Goal: Information Seeking & Learning: Learn about a topic

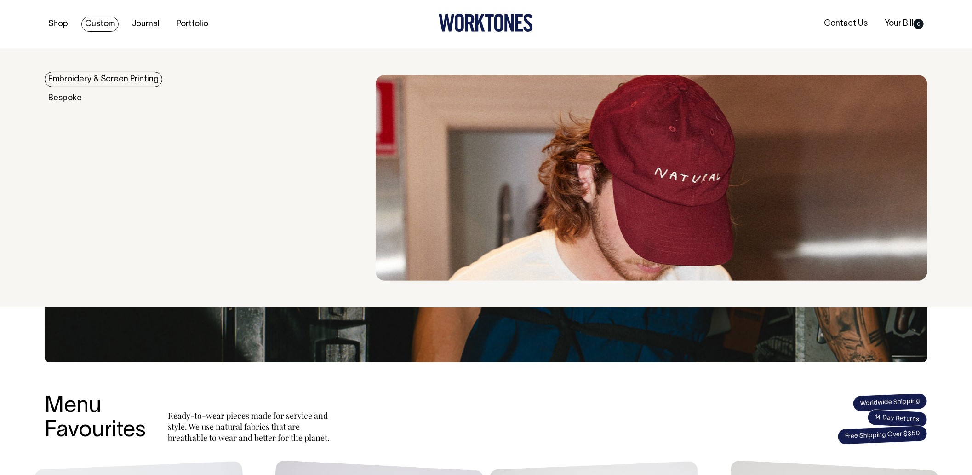
click at [108, 77] on link "Embroidery & Screen Printing" at bounding box center [104, 79] width 118 height 15
click at [75, 80] on link "Embroidery & Screen Printing" at bounding box center [104, 79] width 118 height 15
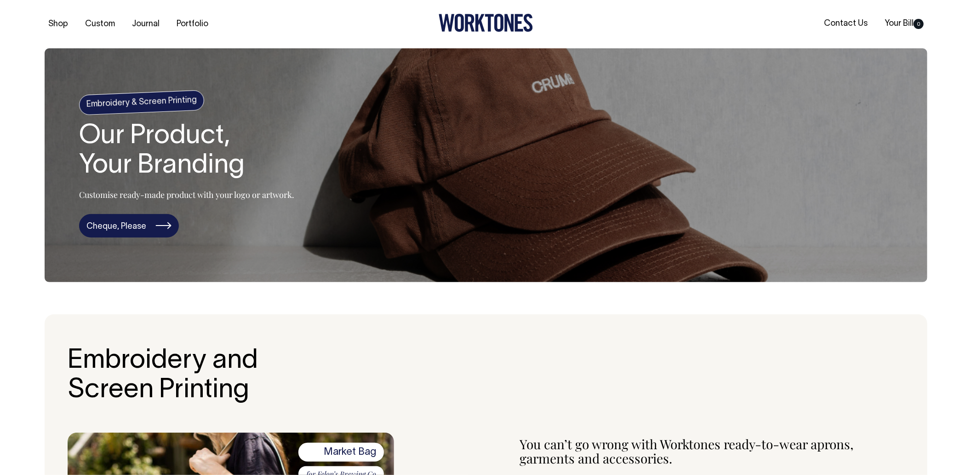
click at [141, 222] on link "Cheque, Please" at bounding box center [129, 226] width 100 height 24
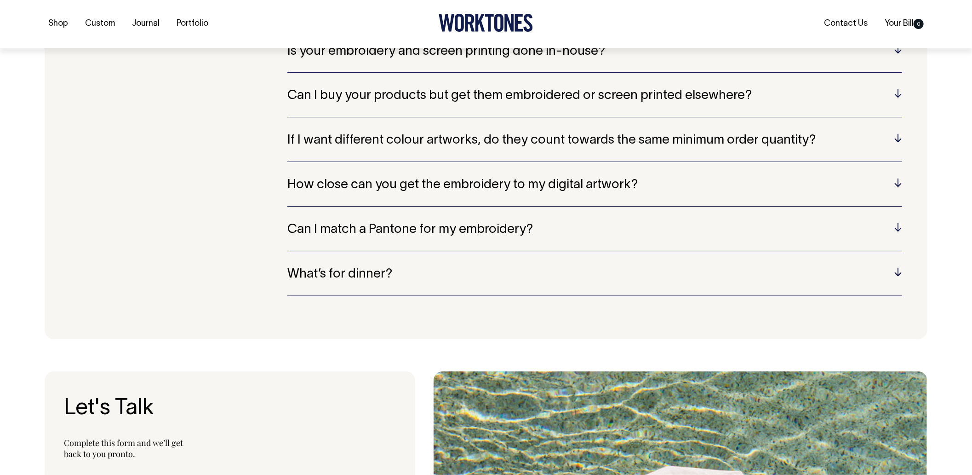
scroll to position [2158, 0]
click at [617, 145] on h5 "If I want different colour artworks, do they count towards the same minimum ord…" at bounding box center [594, 140] width 615 height 14
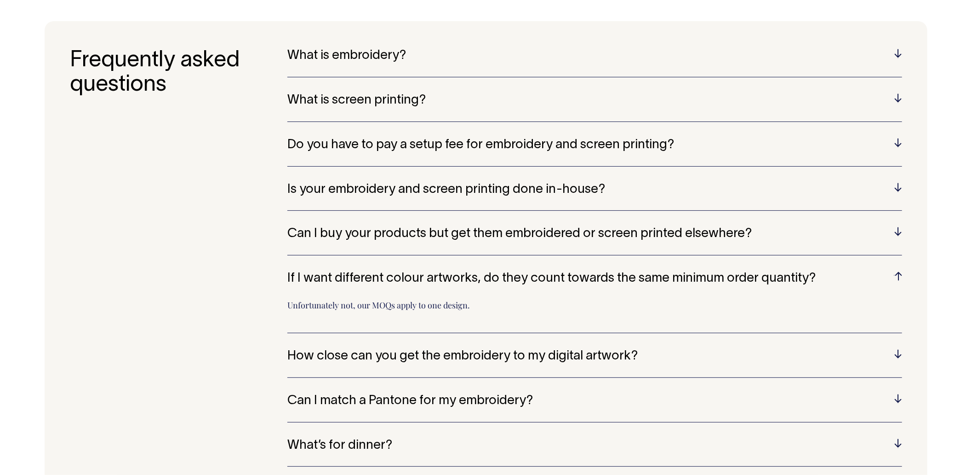
click at [505, 140] on h5 "Do you have to pay a setup fee for embroidery and screen printing?" at bounding box center [594, 145] width 615 height 14
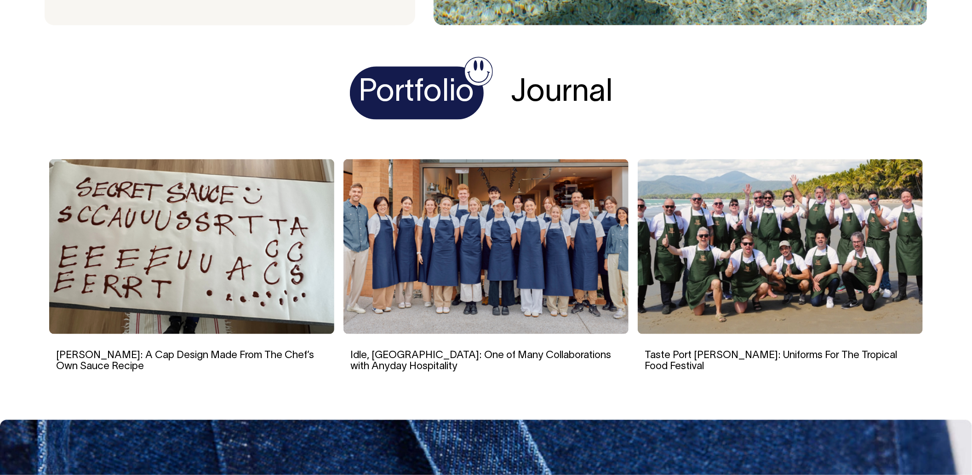
scroll to position [2968, 0]
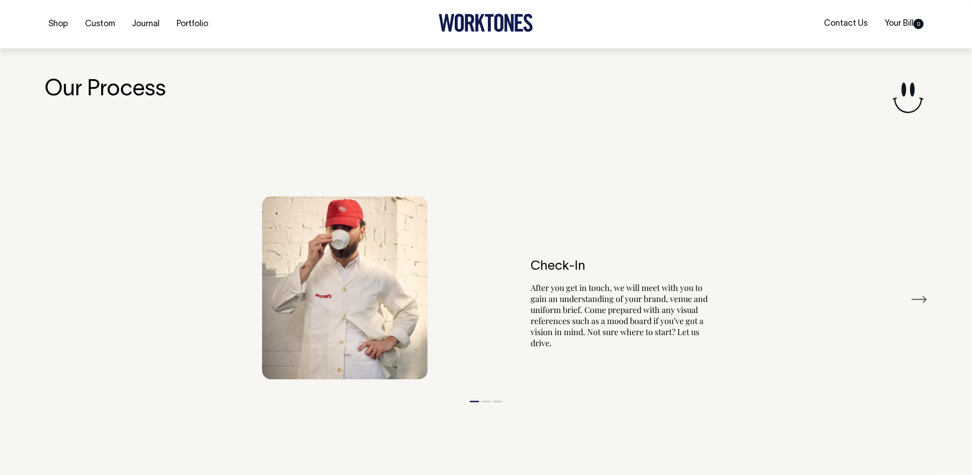
scroll to position [1052, 0]
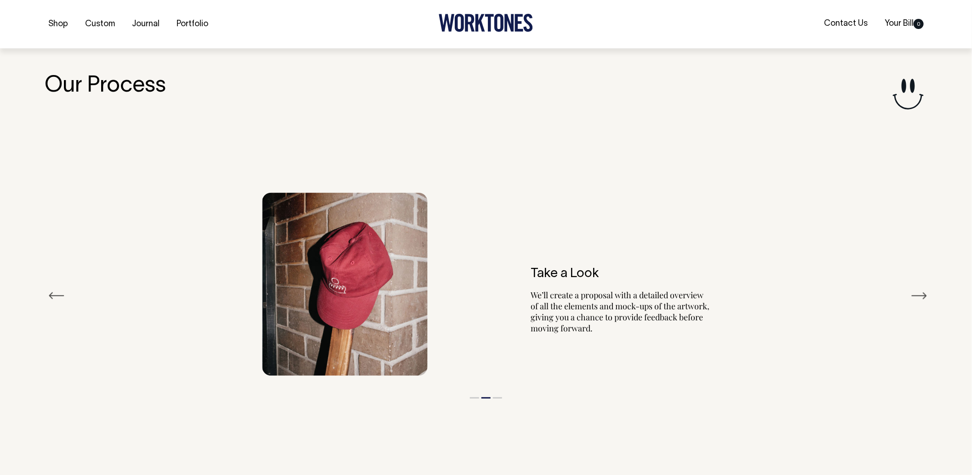
click at [923, 292] on button "Next" at bounding box center [919, 296] width 17 height 14
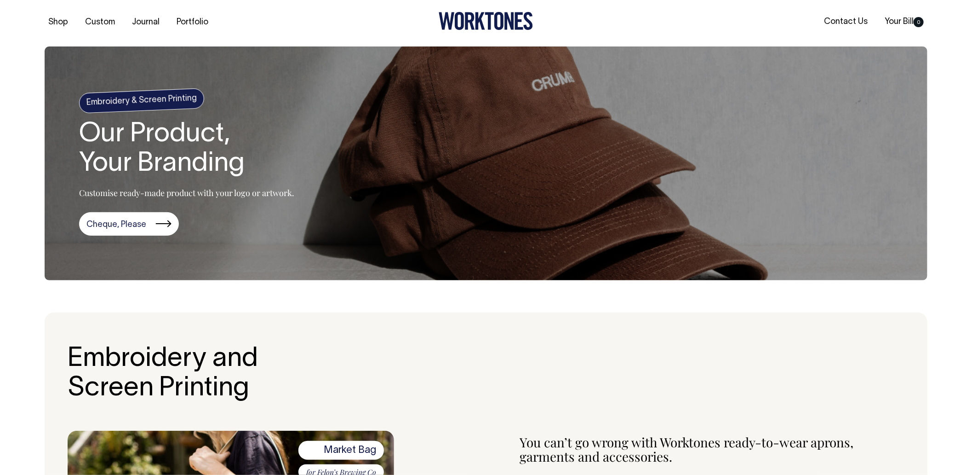
scroll to position [0, 0]
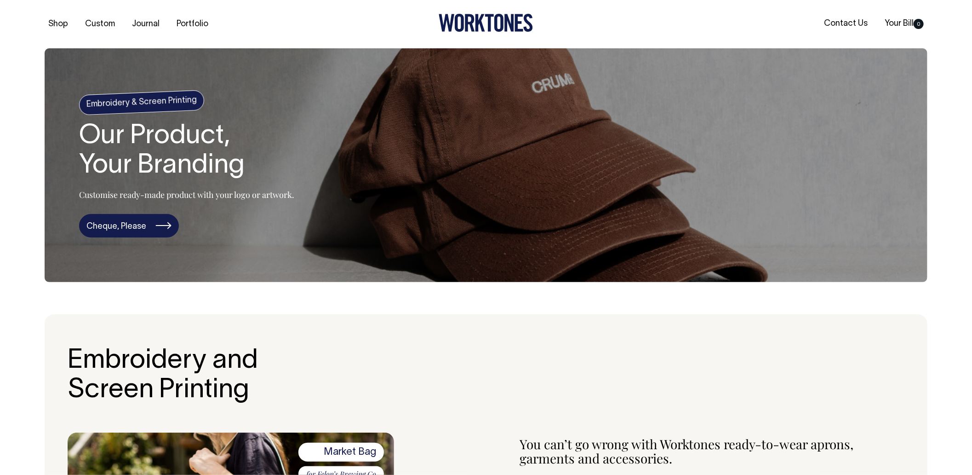
click at [160, 226] on link "Cheque, Please" at bounding box center [129, 226] width 100 height 24
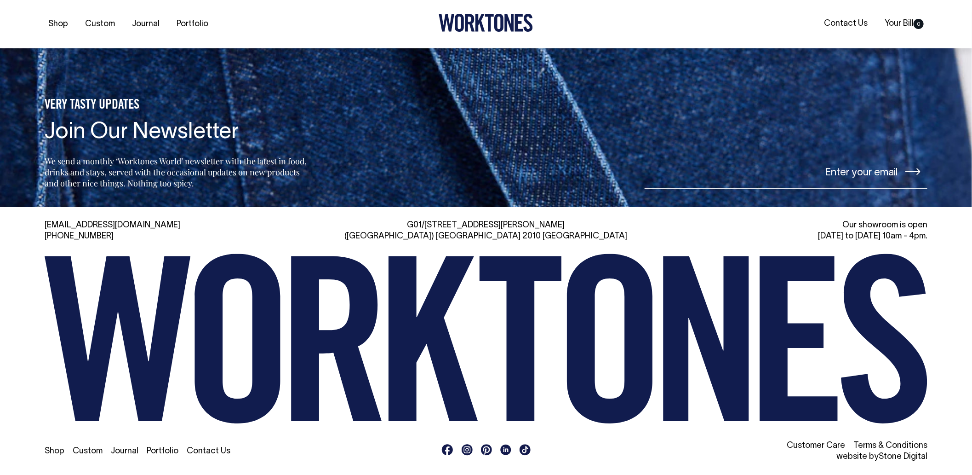
scroll to position [3338, 0]
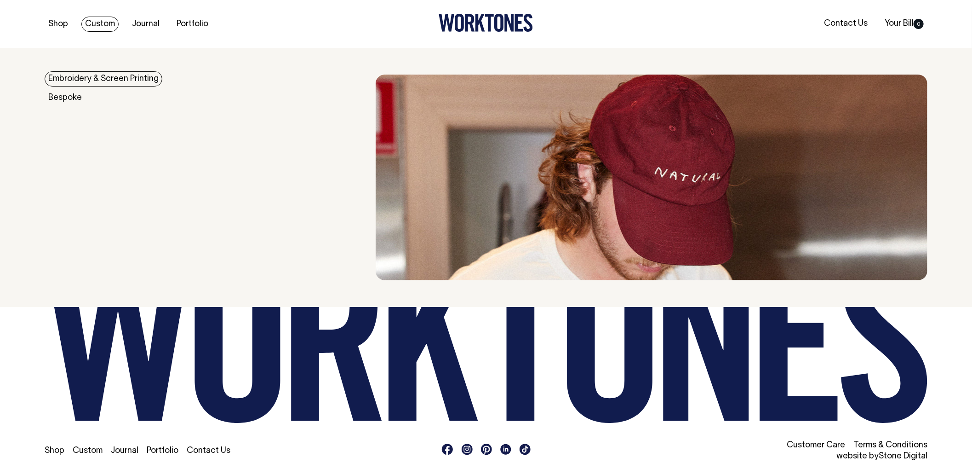
click at [92, 79] on link "Embroidery & Screen Printing" at bounding box center [104, 78] width 118 height 15
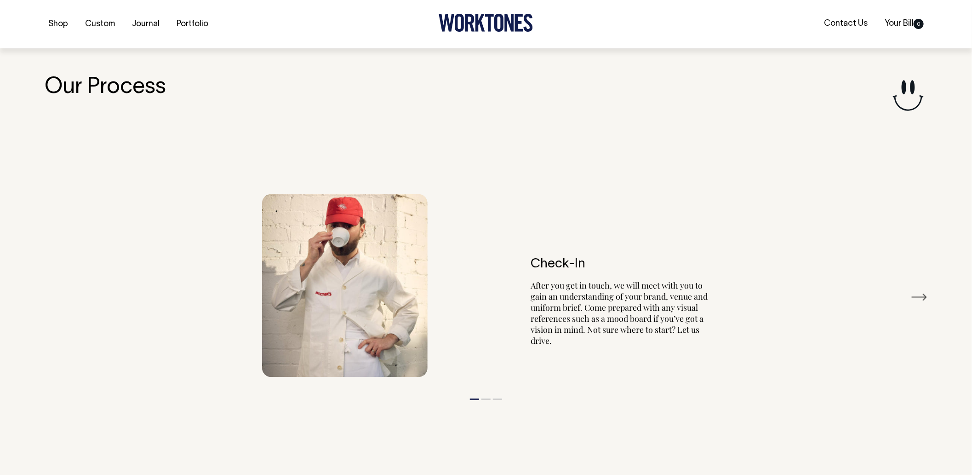
scroll to position [1056, 0]
